Goal: Navigation & Orientation: Find specific page/section

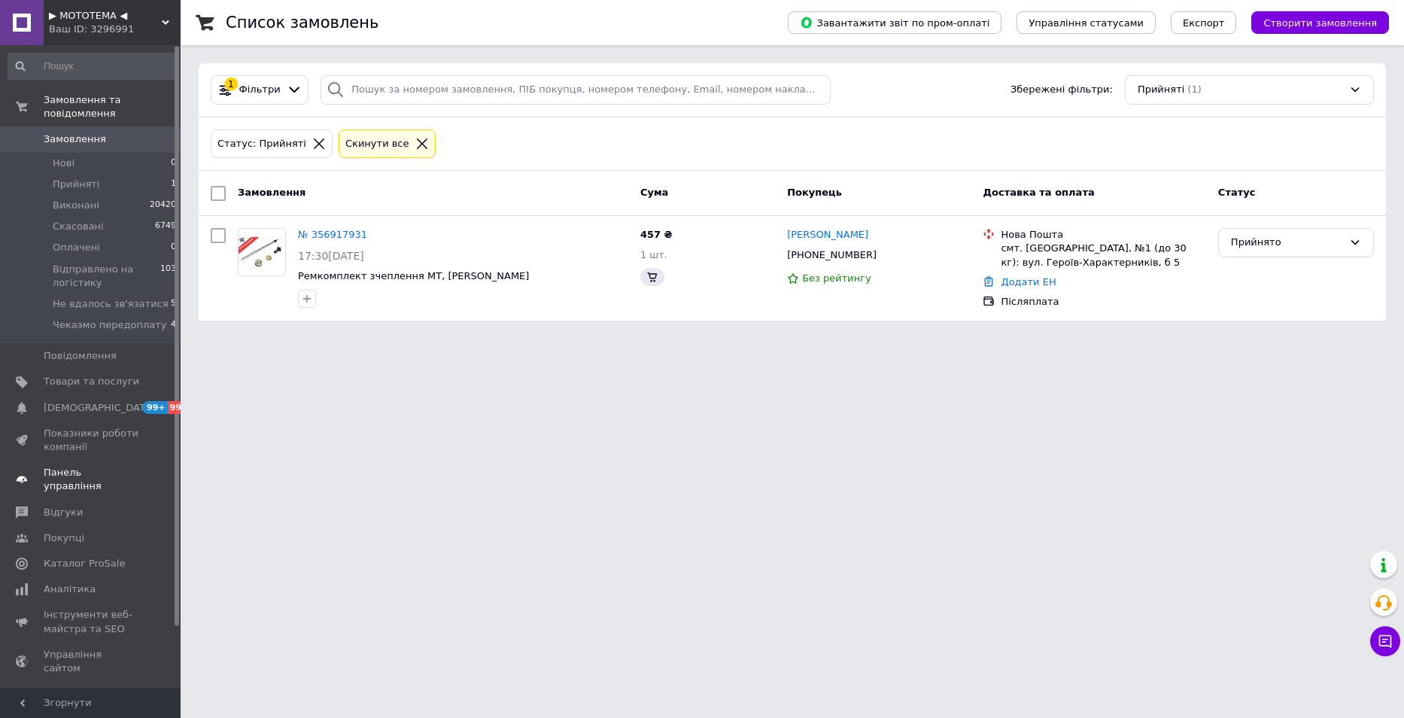
click at [68, 469] on link "Панель управління" at bounding box center [92, 479] width 185 height 39
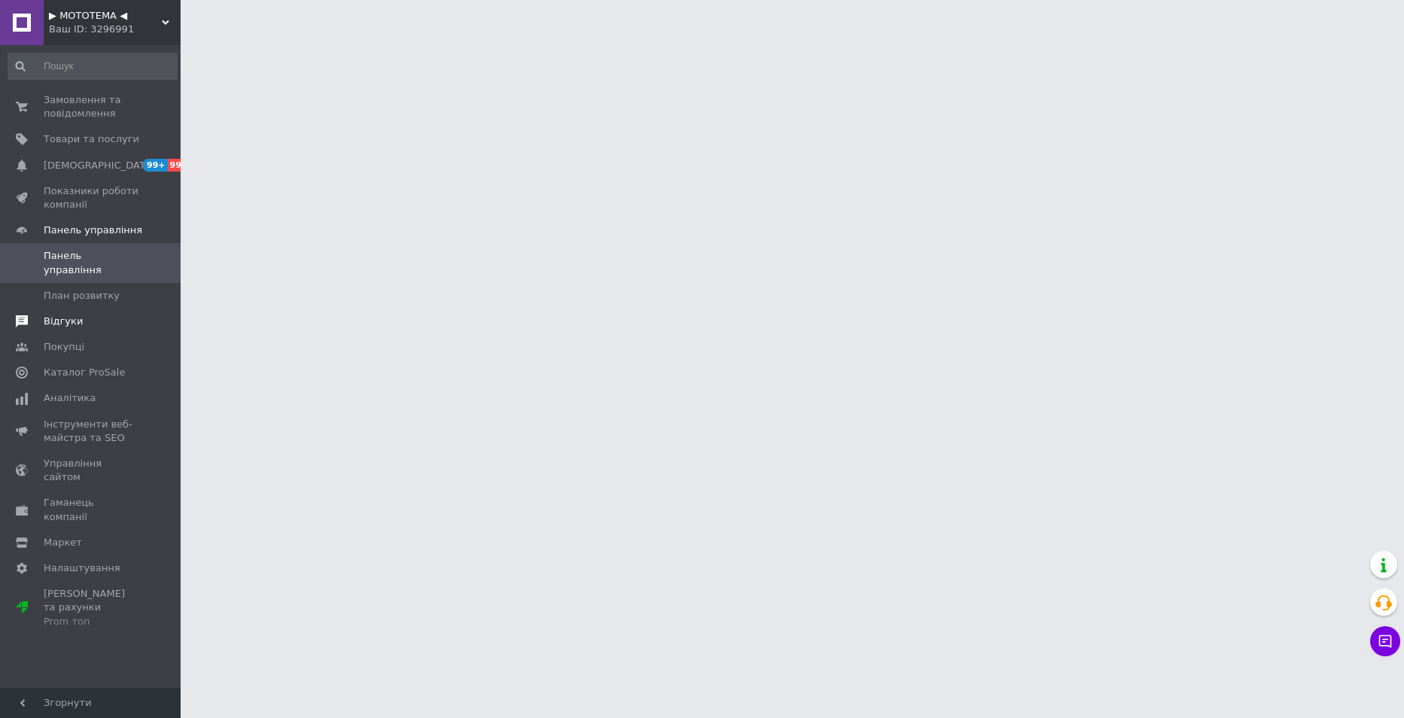
click at [52, 314] on link "Відгуки" at bounding box center [92, 321] width 185 height 26
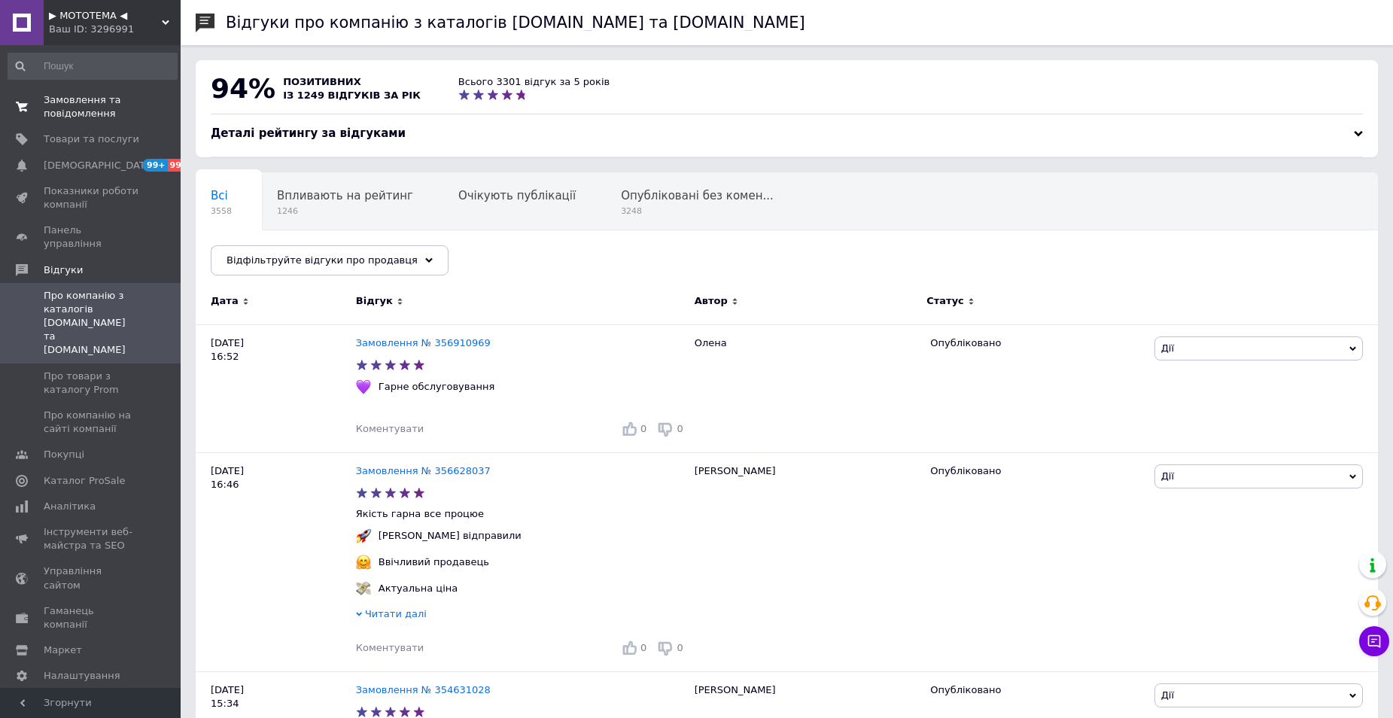
click at [68, 108] on span "Замовлення та повідомлення" at bounding box center [92, 106] width 96 height 27
